Goal: Task Accomplishment & Management: Manage account settings

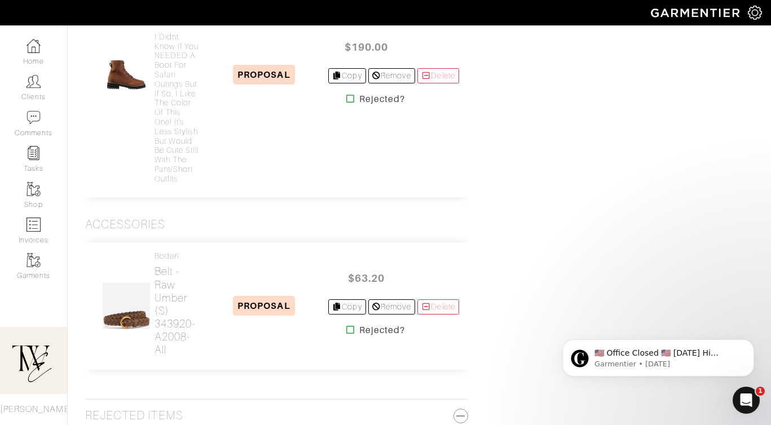
scroll to position [2945, 0]
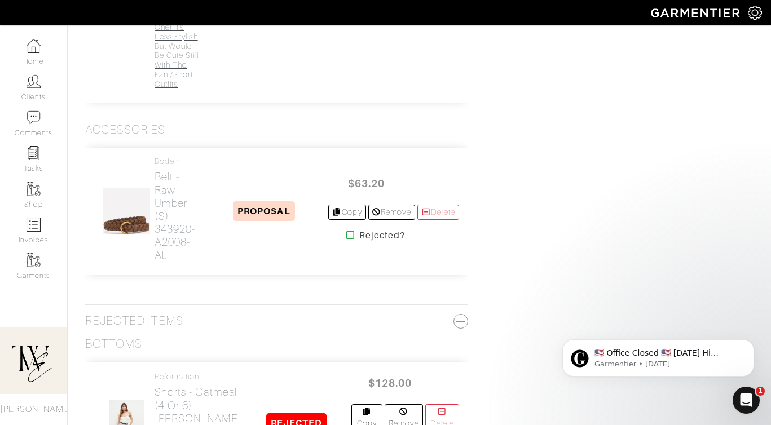
click at [171, 89] on h4 "I didnt know if you NEEDED a boot for safari outings but if so, I like the colo…" at bounding box center [177, 13] width 46 height 152
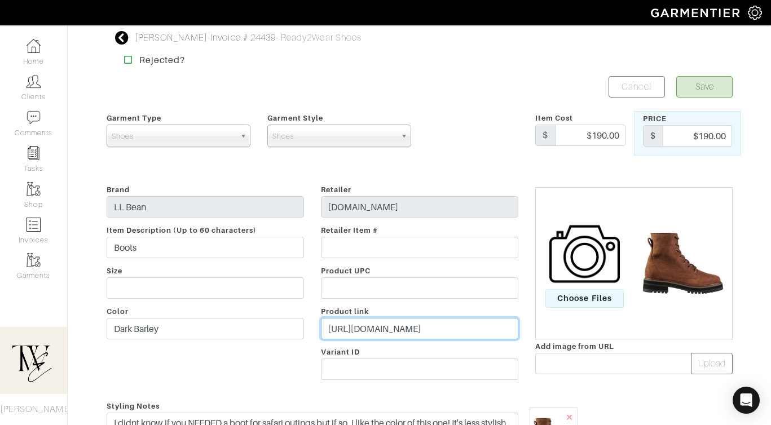
click at [356, 323] on input "https://go.shopmy.us/p-24338522" at bounding box center [419, 328] width 197 height 21
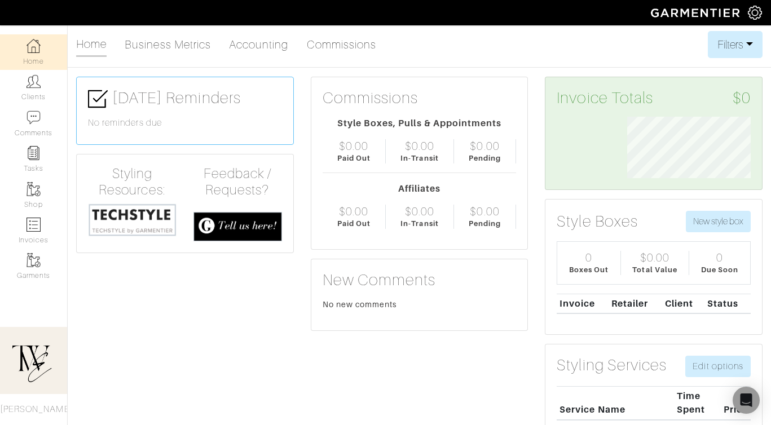
scroll to position [61, 140]
click at [33, 86] on img at bounding box center [33, 81] width 14 height 14
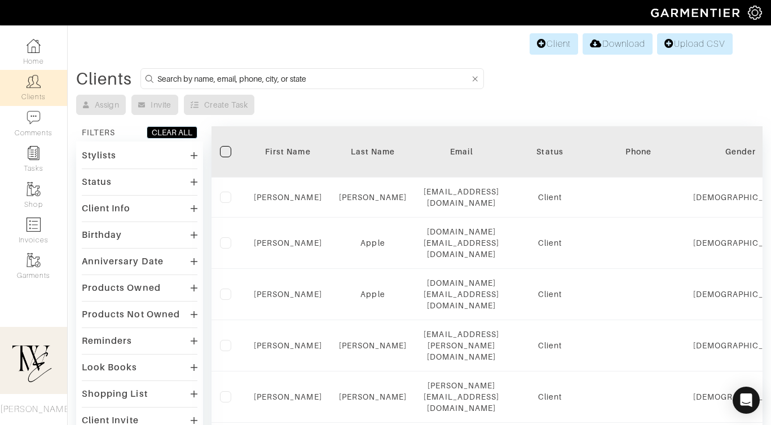
click at [278, 144] on th "First Name" at bounding box center [287, 151] width 85 height 51
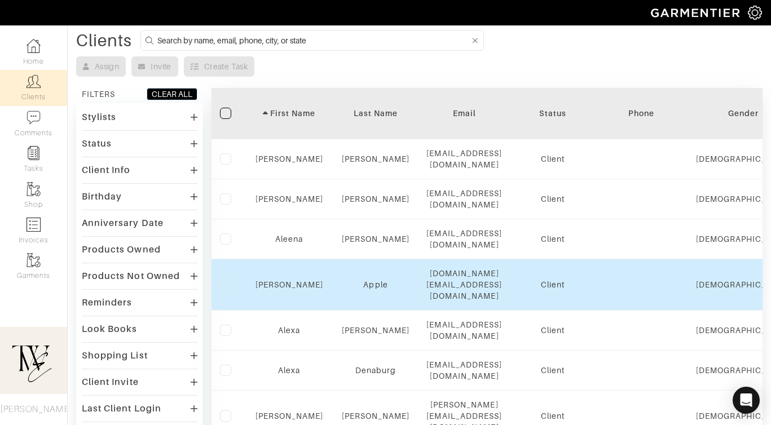
scroll to position [783, 0]
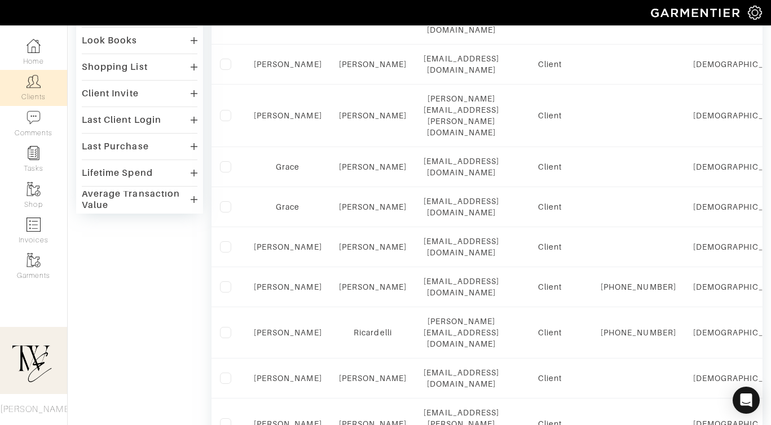
scroll to position [154, 0]
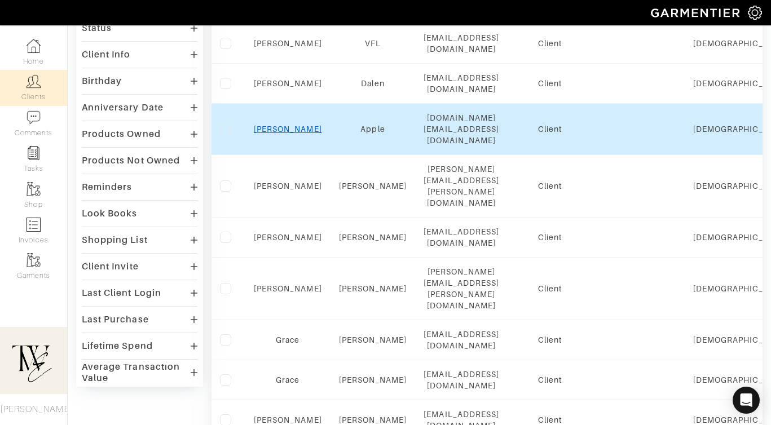
click at [291, 125] on link "Emilie" at bounding box center [288, 129] width 68 height 9
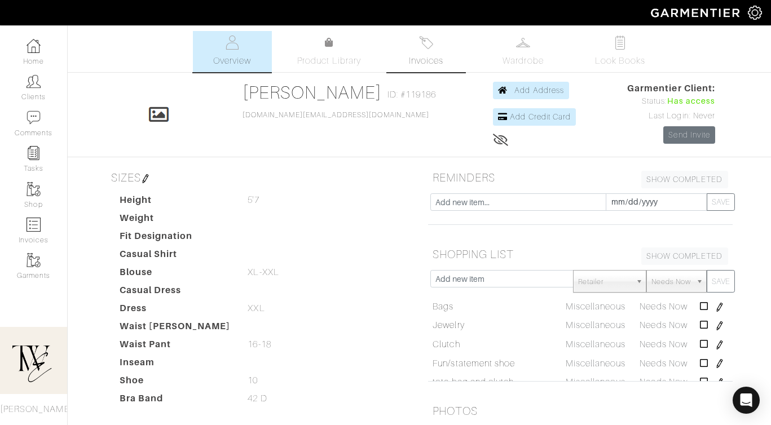
click at [419, 68] on link "Invoices" at bounding box center [426, 51] width 79 height 41
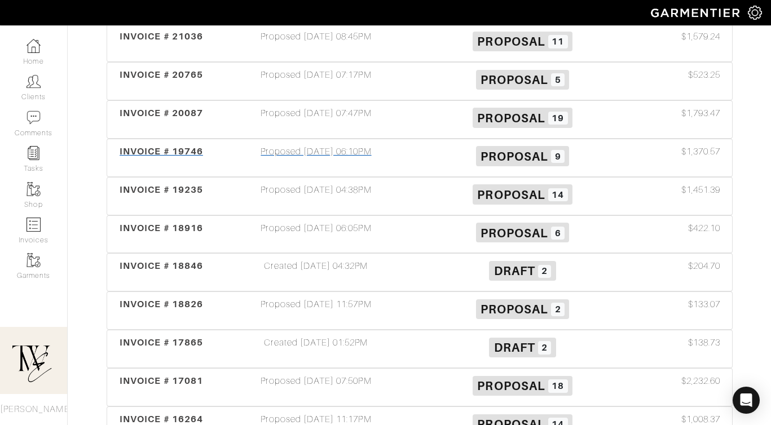
scroll to position [327, 0]
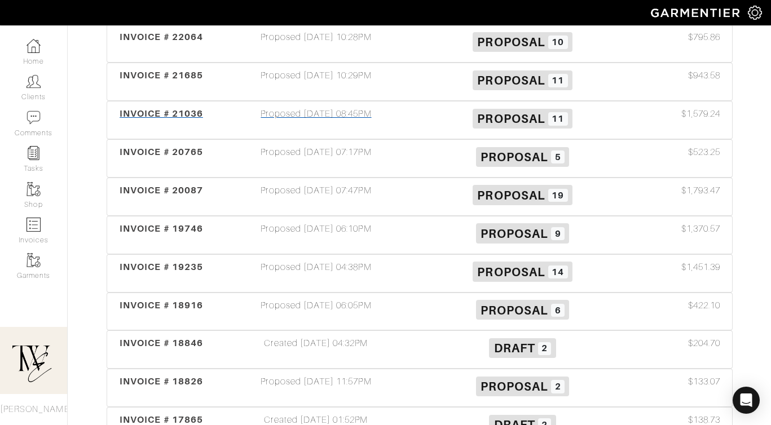
click at [171, 109] on span "INVOICE # 21036" at bounding box center [161, 113] width 83 height 11
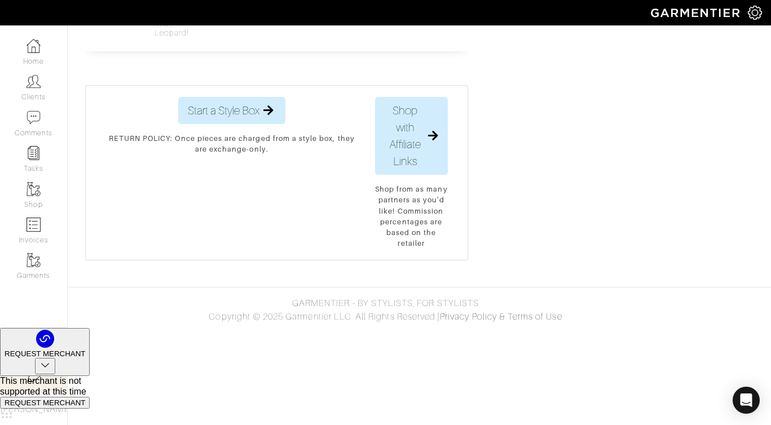
scroll to position [2804, 0]
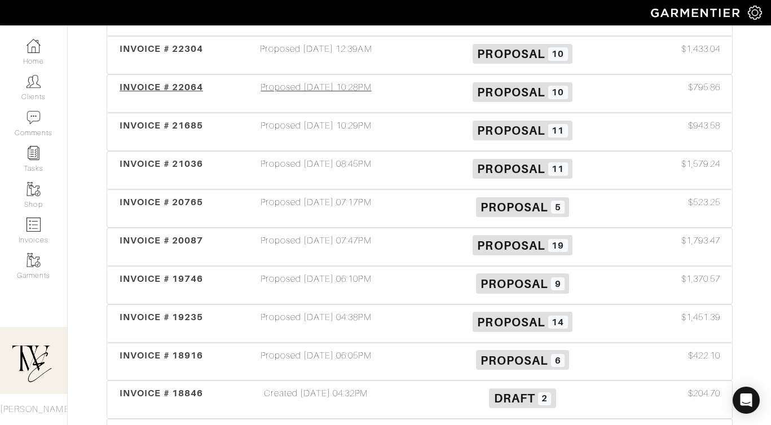
scroll to position [232, 0]
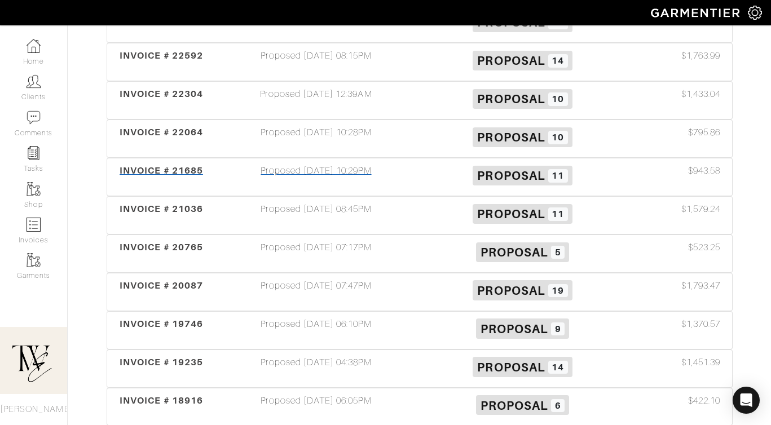
click at [151, 169] on span "INVOICE # 21685" at bounding box center [161, 170] width 83 height 11
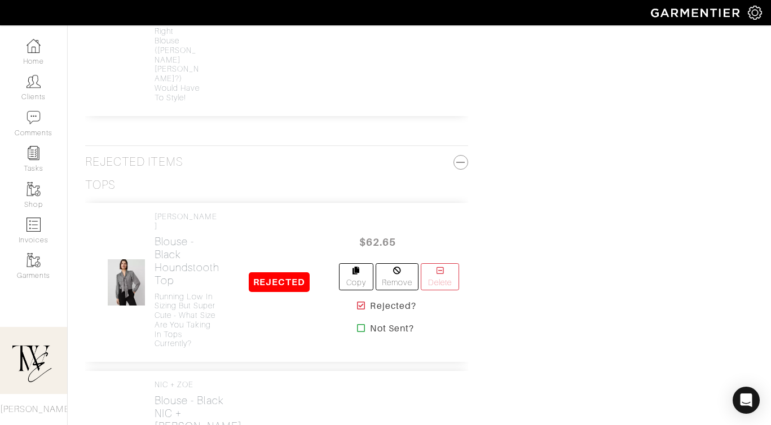
scroll to position [2938, 0]
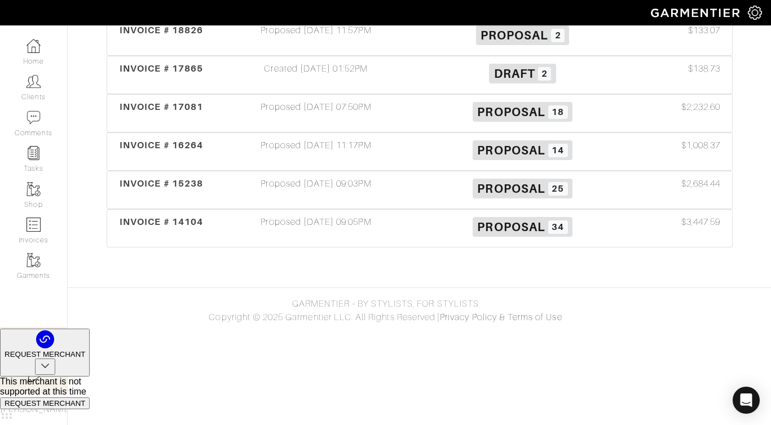
scroll to position [232, 0]
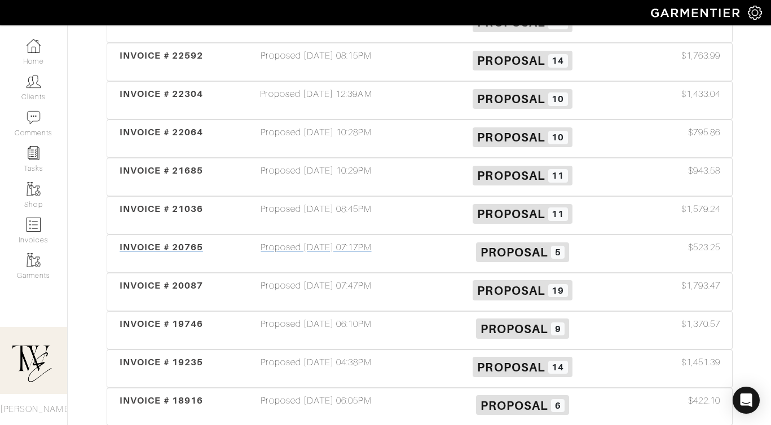
click at [166, 258] on div "INVOICE # 20765" at bounding box center [161, 254] width 103 height 26
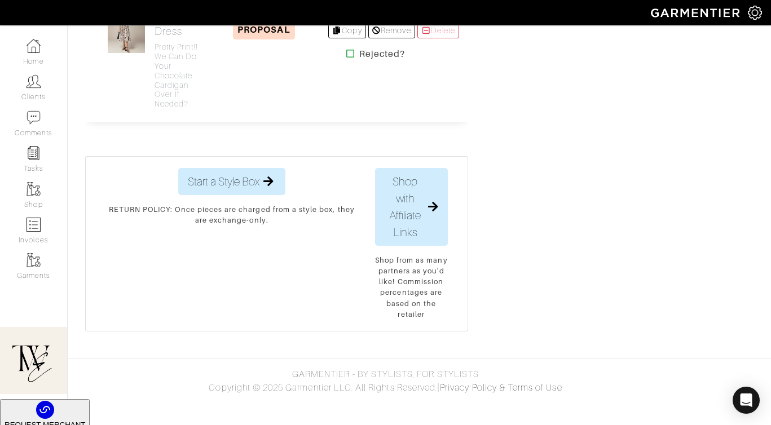
scroll to position [1201, 0]
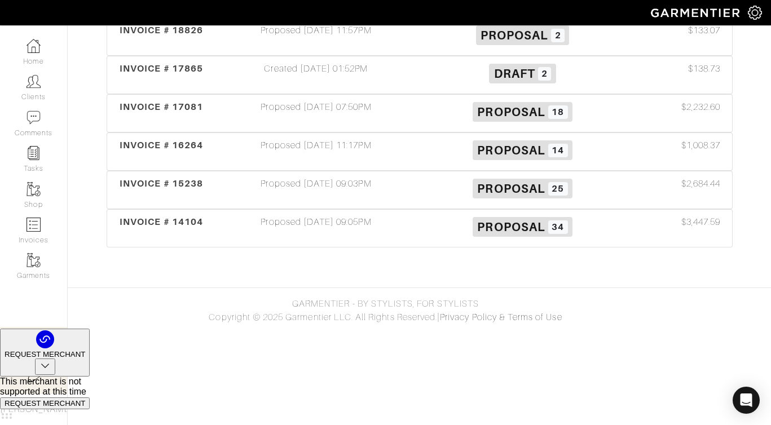
scroll to position [232, 0]
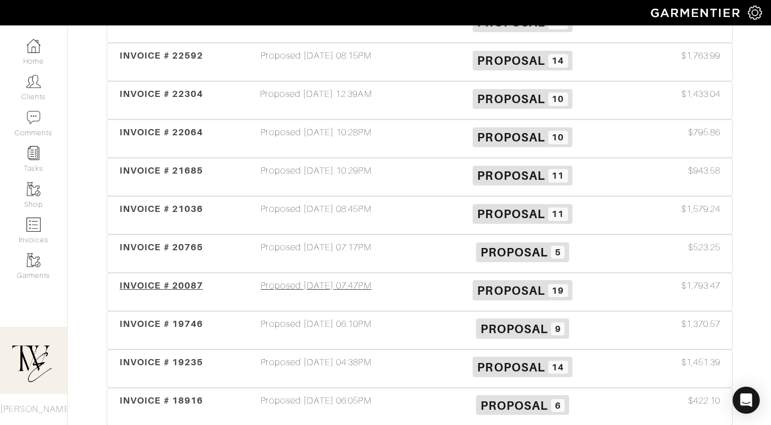
click at [150, 291] on div "INVOICE # 20087" at bounding box center [161, 292] width 103 height 26
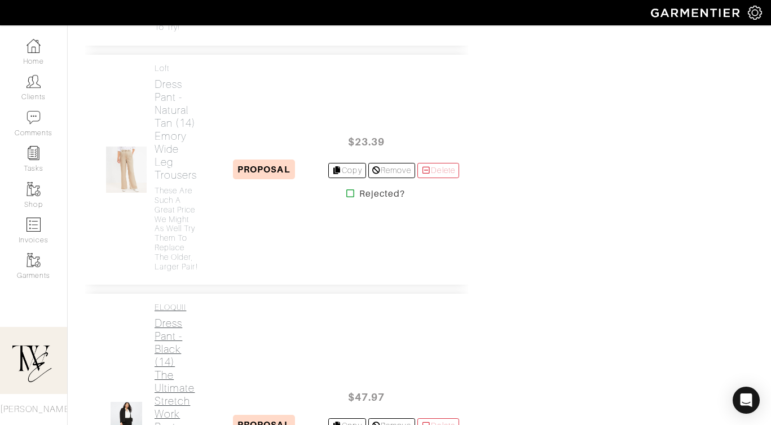
scroll to position [1931, 0]
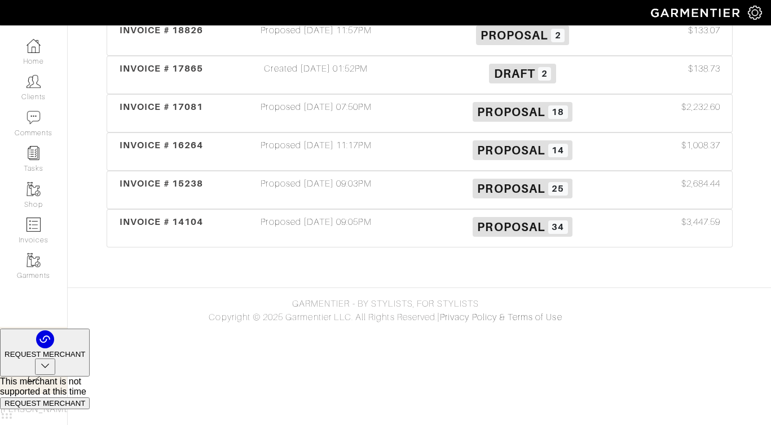
scroll to position [232, 0]
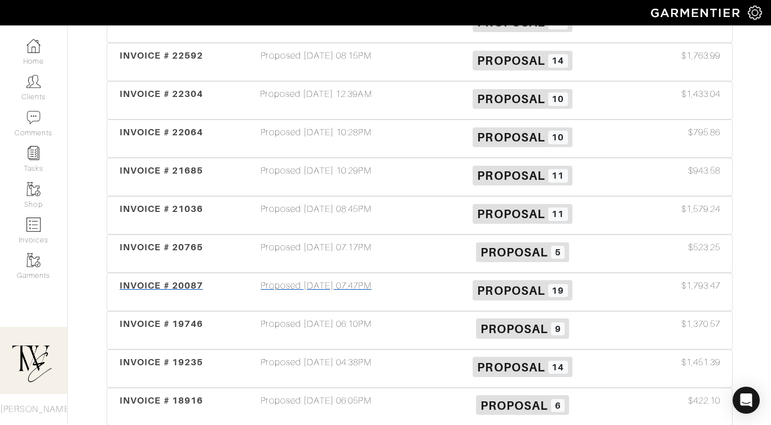
click at [127, 298] on div "INVOICE # 20087" at bounding box center [161, 292] width 103 height 26
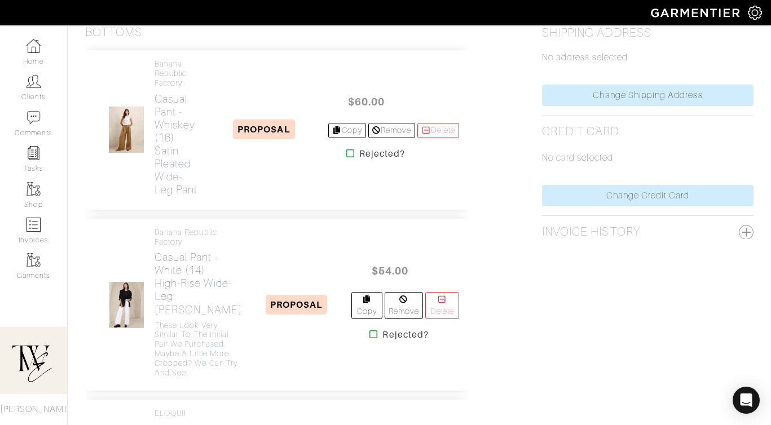
scroll to position [232, 0]
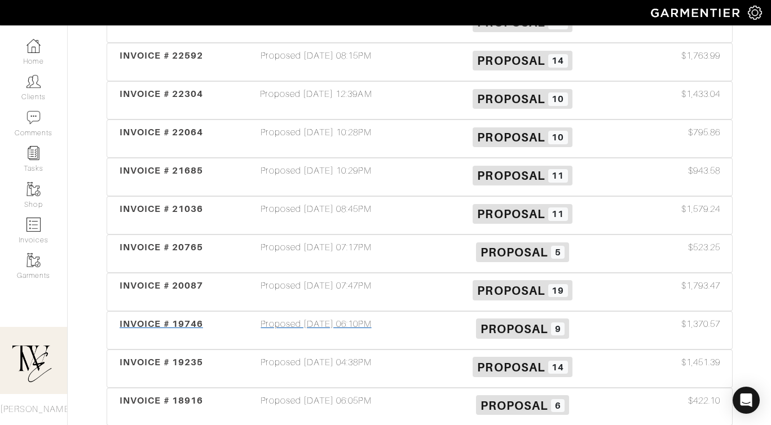
click at [208, 329] on div "INVOICE # 19746" at bounding box center [161, 330] width 103 height 26
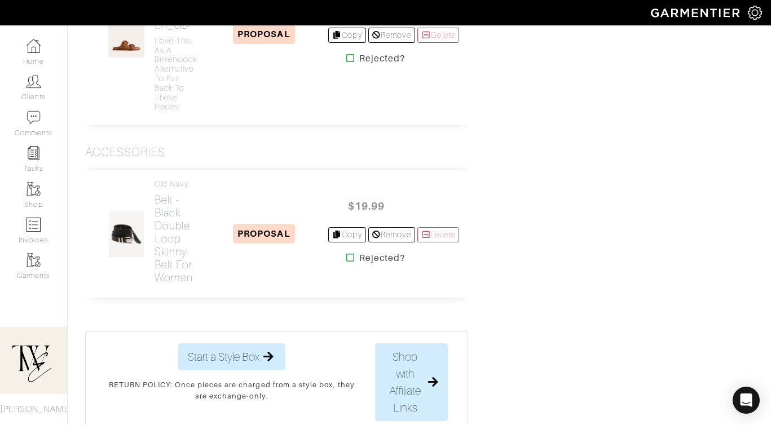
scroll to position [2024, 0]
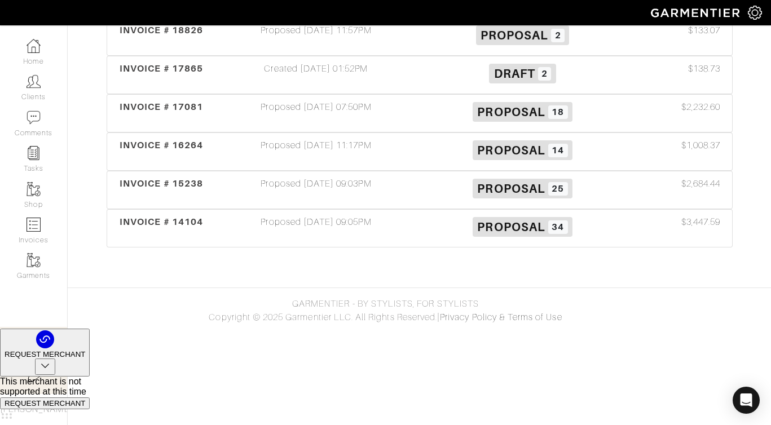
scroll to position [232, 0]
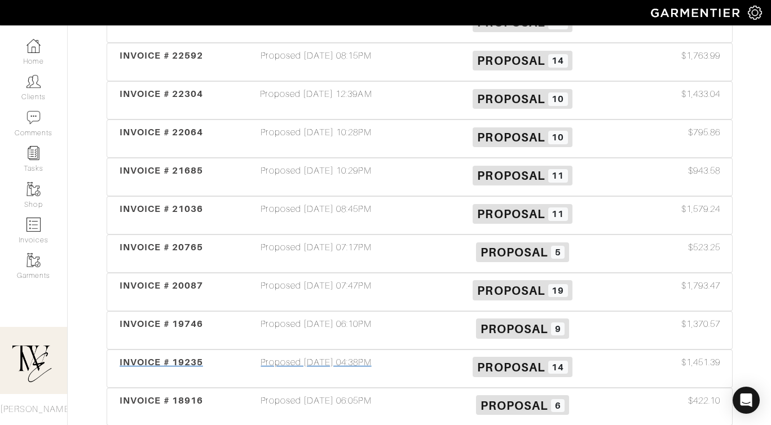
click at [180, 364] on span "INVOICE # 19235" at bounding box center [161, 362] width 83 height 11
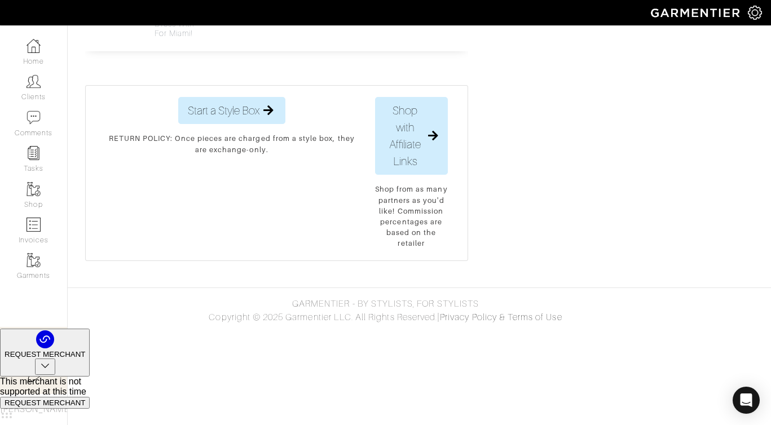
scroll to position [3588, 0]
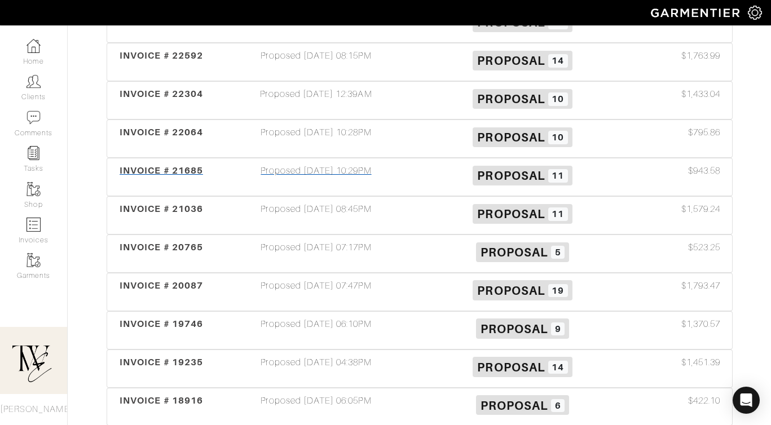
click at [165, 167] on span "INVOICE # 21685" at bounding box center [161, 170] width 83 height 11
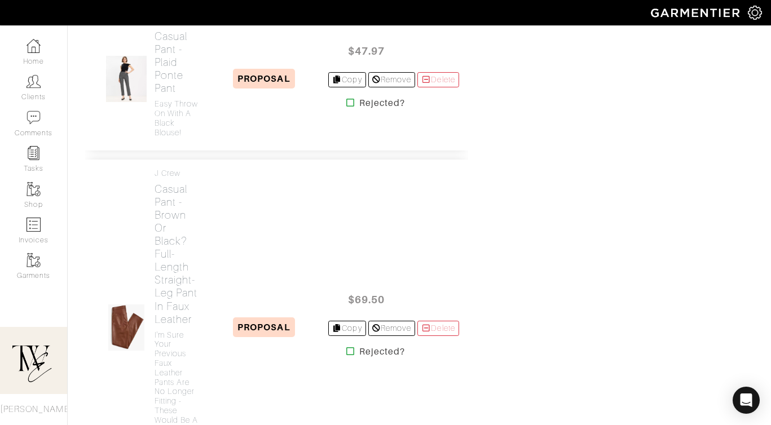
scroll to position [1105, 0]
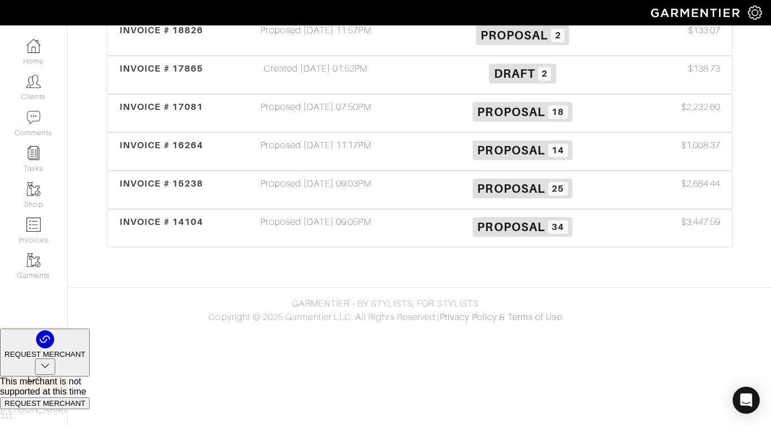
scroll to position [232, 0]
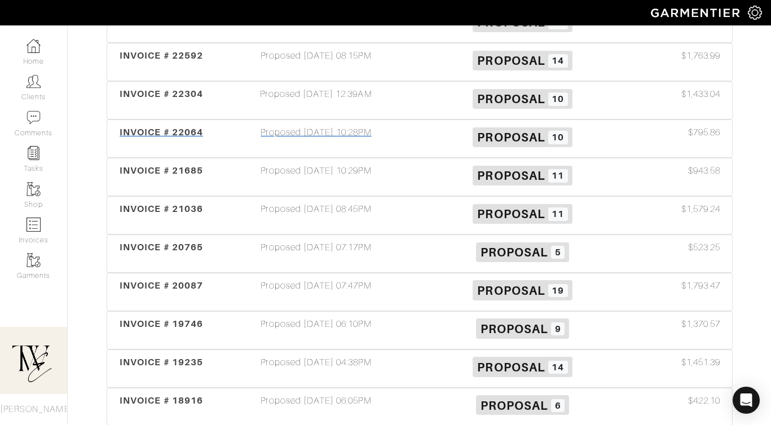
click at [153, 141] on div "INVOICE # 22064" at bounding box center [161, 139] width 103 height 26
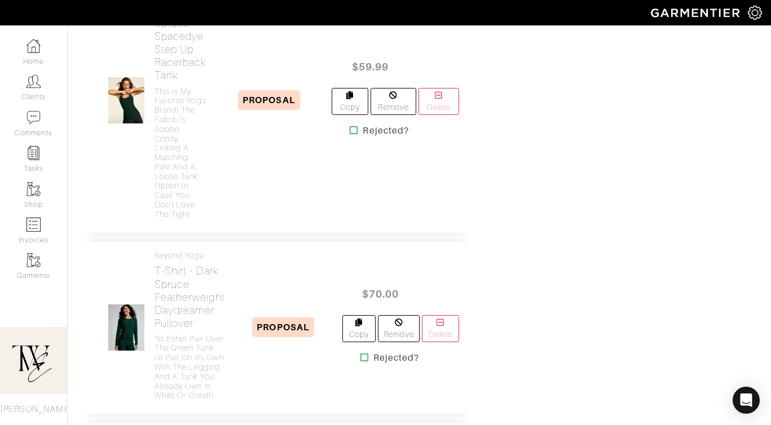
scroll to position [997, 0]
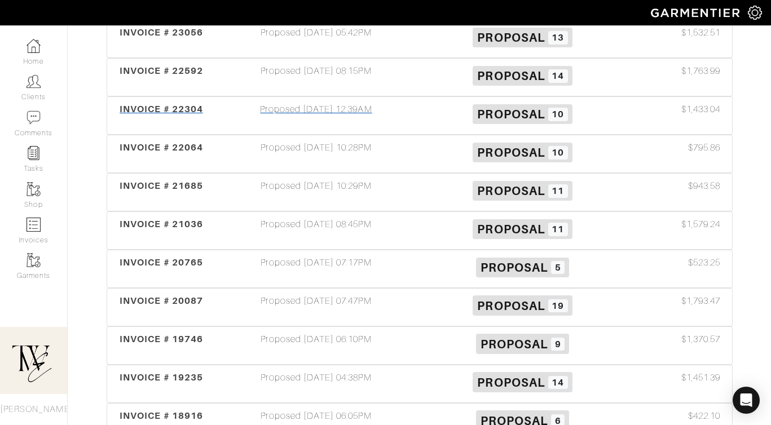
scroll to position [216, 0]
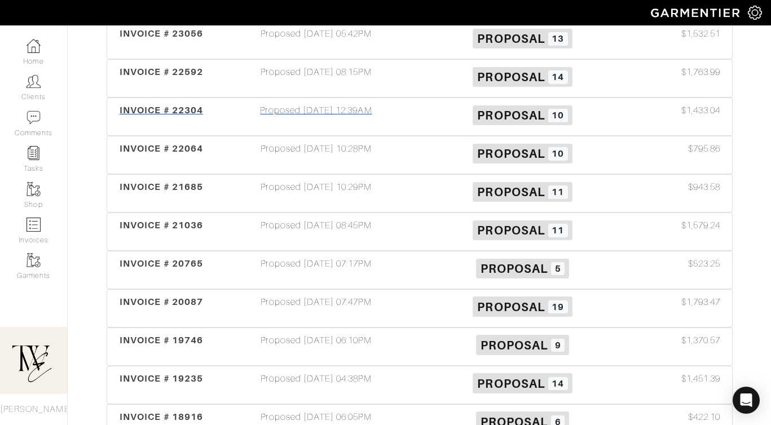
click at [141, 109] on span "INVOICE # 22304" at bounding box center [161, 110] width 83 height 11
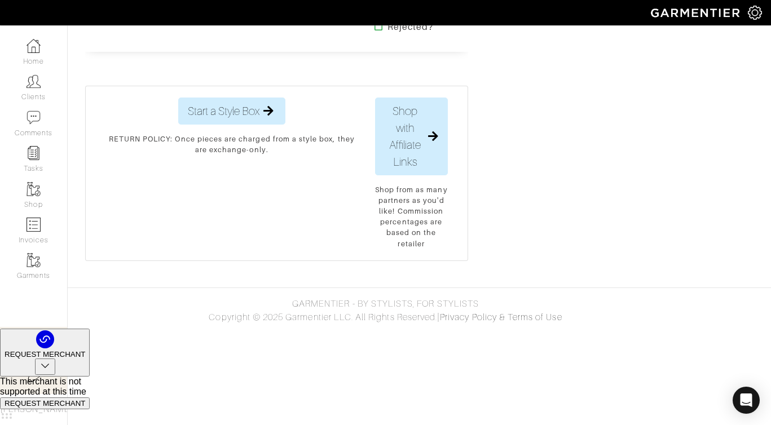
scroll to position [2684, 0]
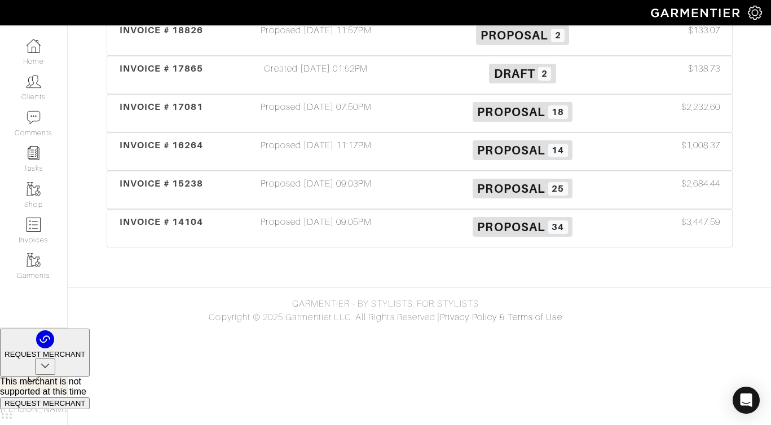
scroll to position [216, 0]
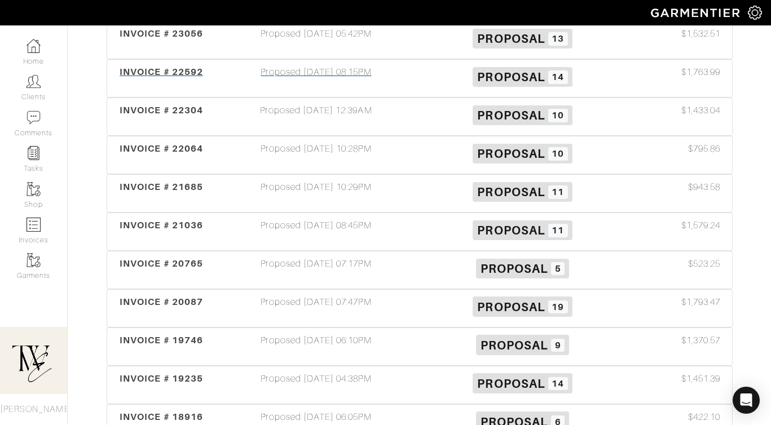
click at [173, 72] on span "INVOICE # 22592" at bounding box center [161, 72] width 83 height 11
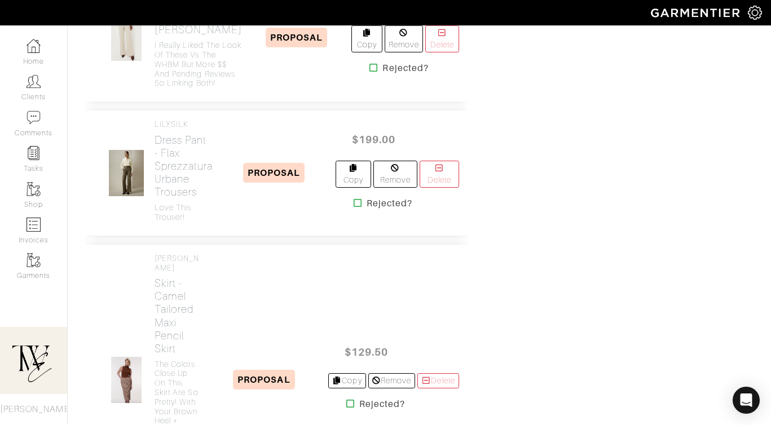
scroll to position [1901, 0]
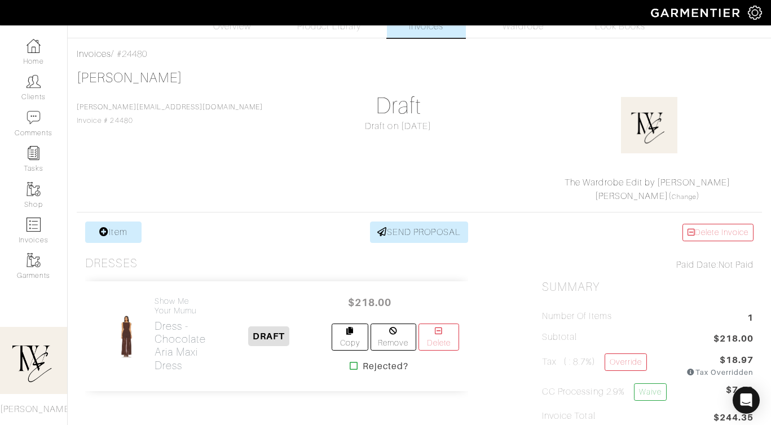
scroll to position [89, 0]
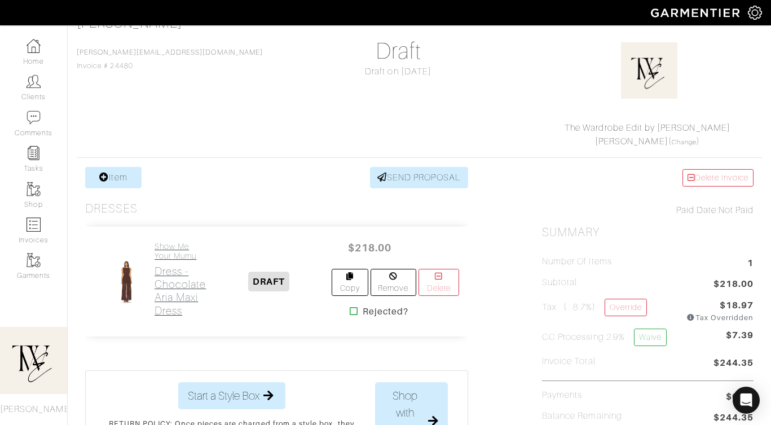
click at [175, 289] on h2 "Dress - Chocolate Aria Maxi Dress" at bounding box center [179, 291] width 51 height 52
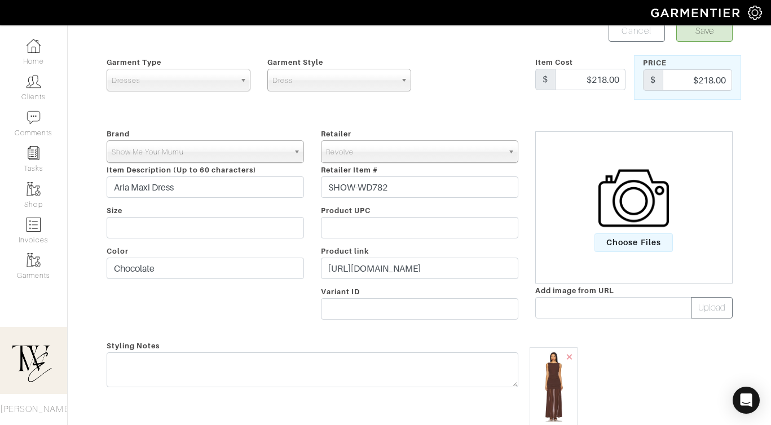
scroll to position [104, 0]
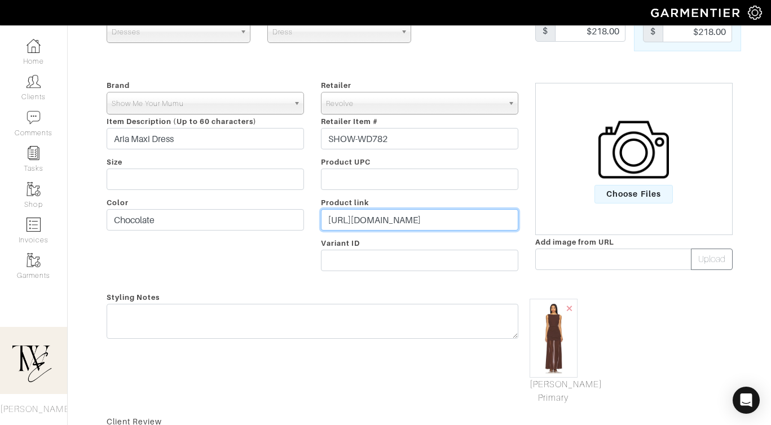
click at [388, 214] on input "https://www.revolve.com/show-me-your-mumu-aria-maxi-dress-in-chocolate/dp/SHOW-…" at bounding box center [419, 219] width 197 height 21
paste input "rvlv.me/wrht4q"
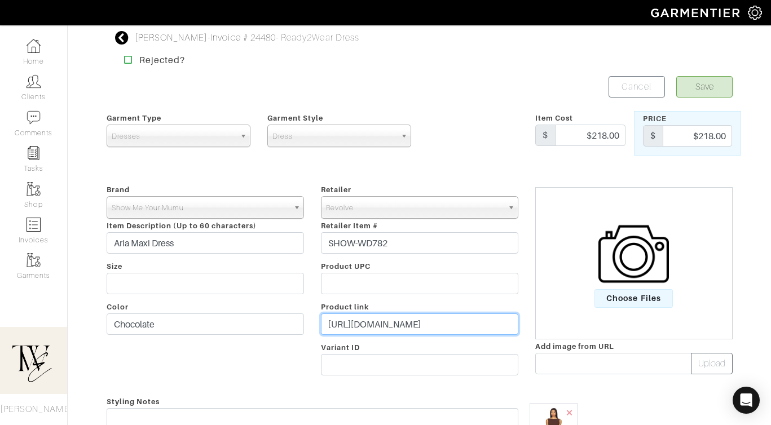
type input "https://rvlv.me/wrht4q"
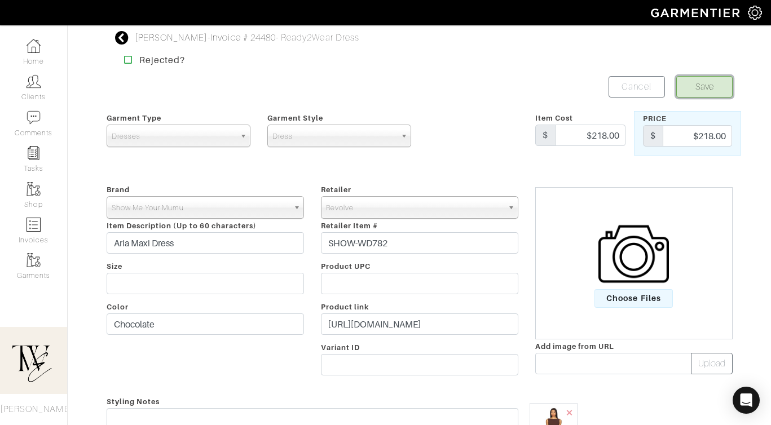
click at [701, 81] on button "Save" at bounding box center [704, 86] width 56 height 21
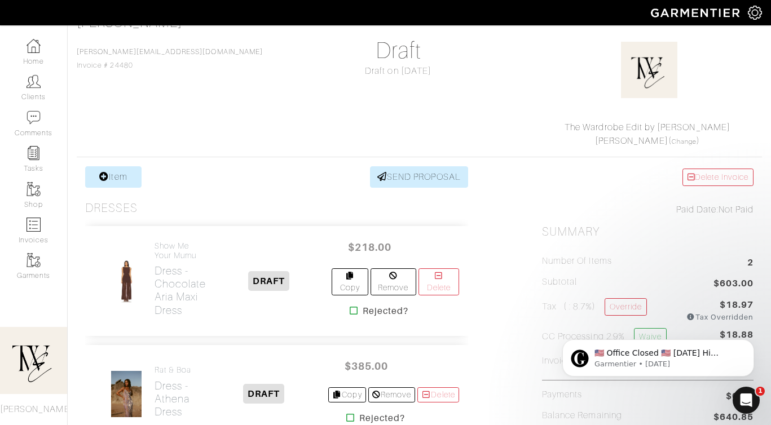
scroll to position [380, 0]
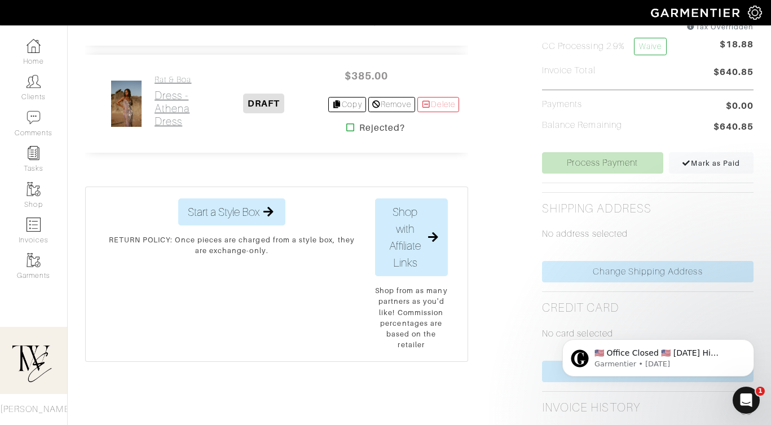
click at [165, 94] on h2 "Dress - Athena Dress" at bounding box center [177, 108] width 46 height 39
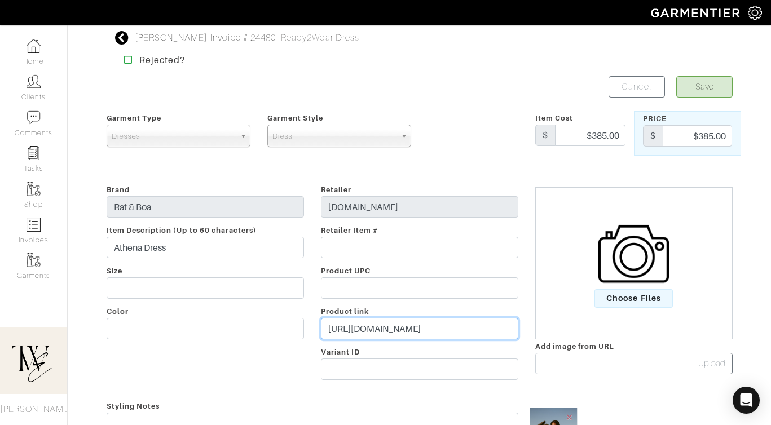
click at [441, 330] on input "https://us.ratandboa.com/products/athena-dress?variant=40884203604&tw_kwdid=pla…" at bounding box center [419, 328] width 197 height 21
paste input "go.shopmy.us/p-24357116"
type input "https://go.shopmy.us/p-24357116"
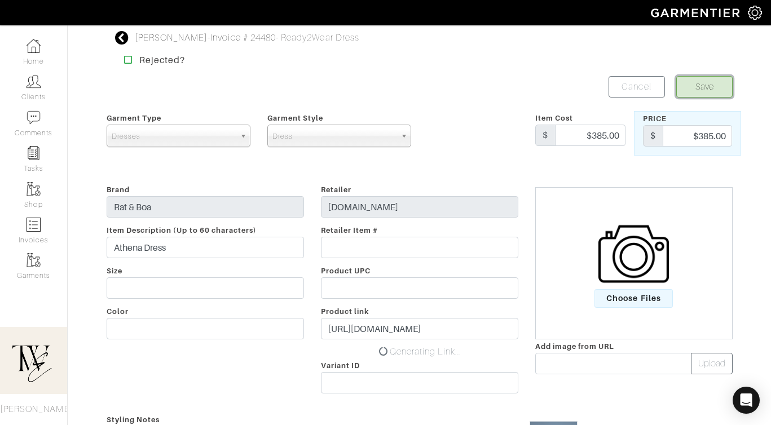
click at [701, 95] on button "Save" at bounding box center [704, 86] width 56 height 21
